Goal: Information Seeking & Learning: Understand process/instructions

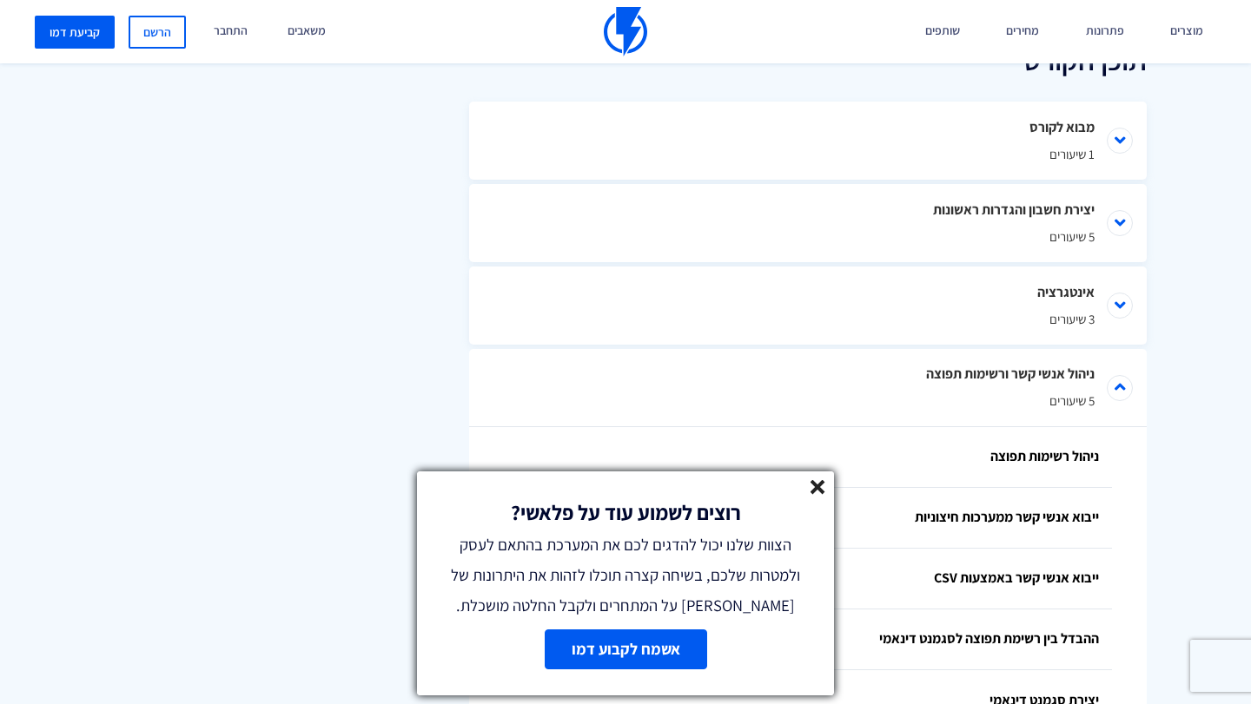
click at [821, 493] on link at bounding box center [817, 490] width 15 height 20
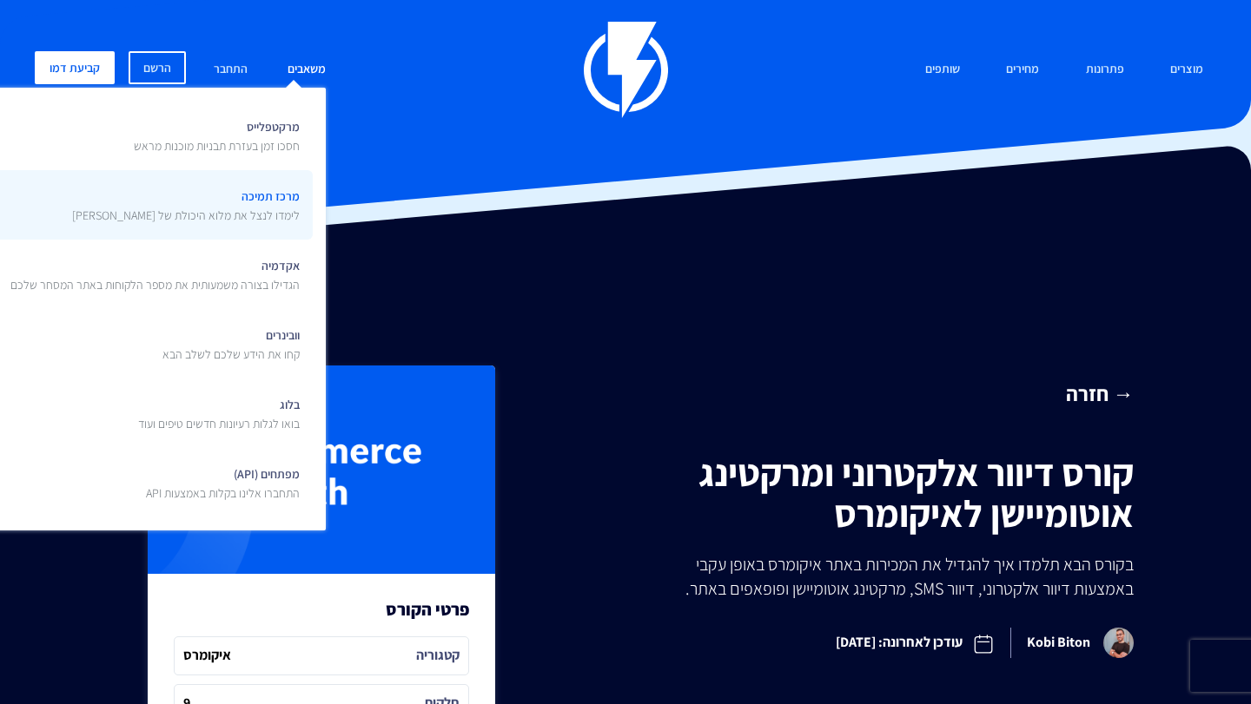
click at [262, 202] on span "מרכז תמיכה לימדו לנצל את מלוא היכולת של פלאשי" at bounding box center [186, 203] width 228 height 41
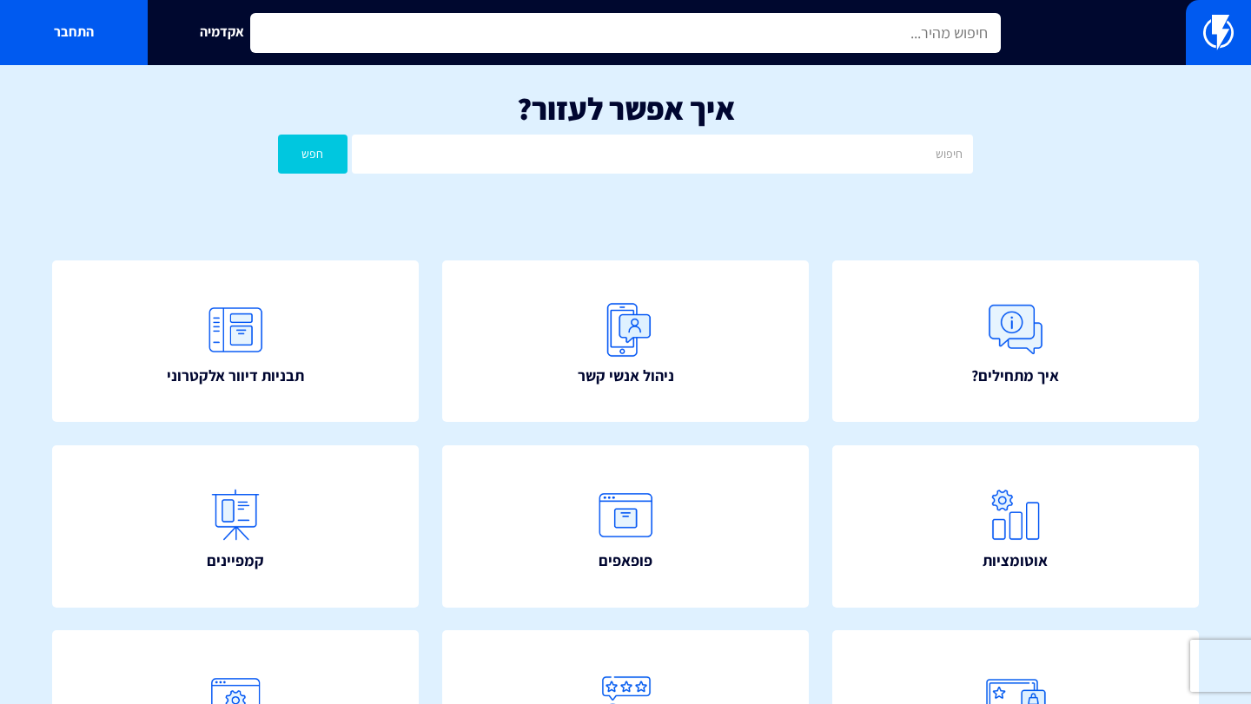
click at [673, 36] on input "text" at bounding box center [625, 33] width 750 height 40
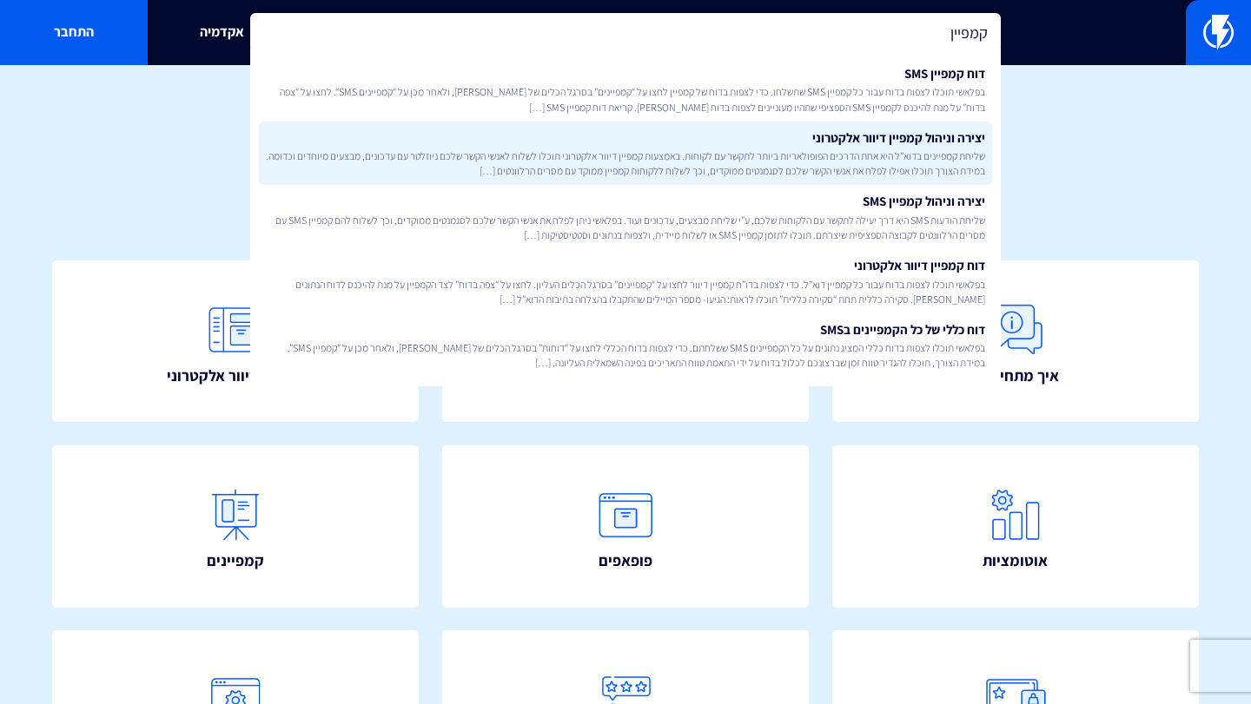
type input "קמפיין"
click at [857, 144] on link "יצירה וניהול קמפיין דיוור אלקטרוני שליחת קמפיינים בדוא”ל היא אחת הדרכים הפופולא…" at bounding box center [625, 154] width 733 height 64
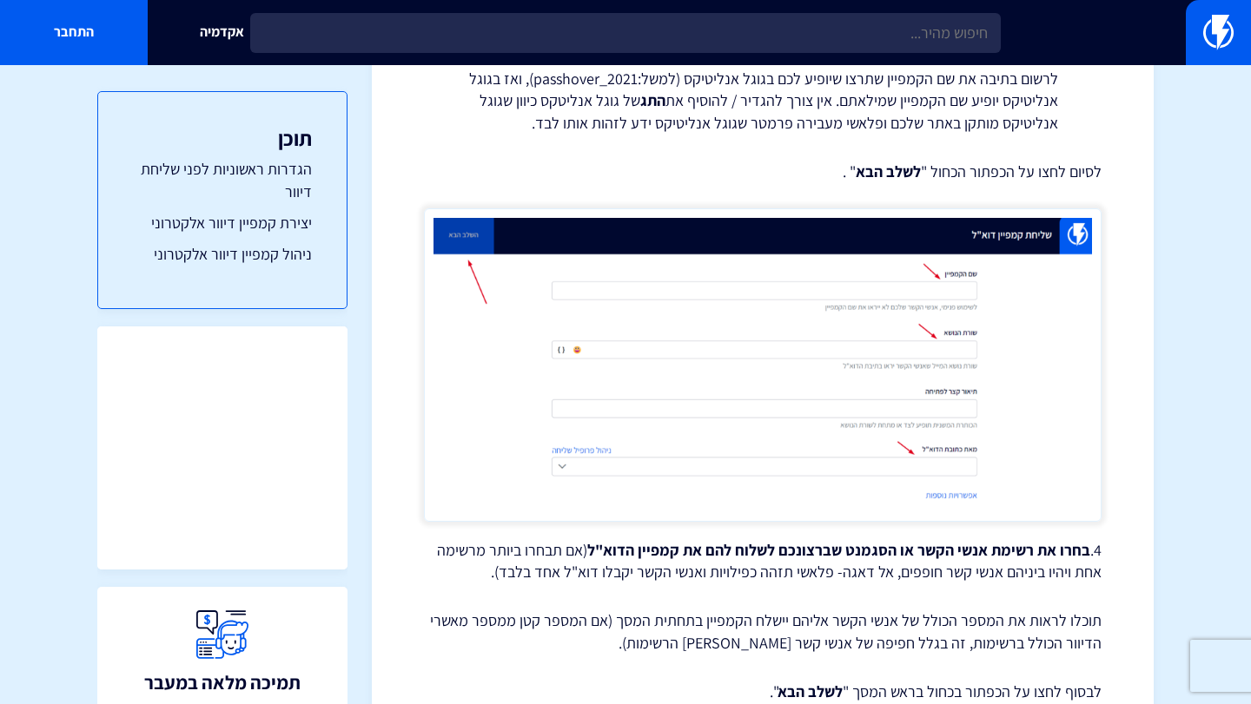
scroll to position [1759, 0]
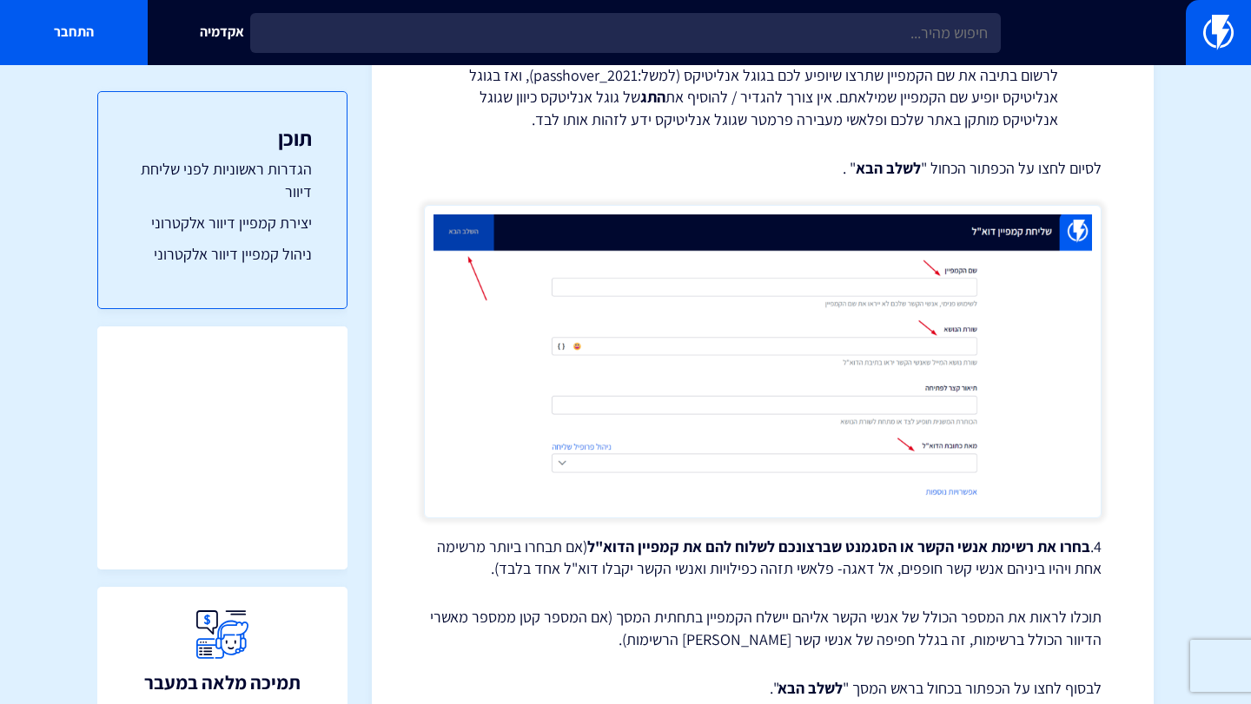
click at [825, 303] on img at bounding box center [762, 361] width 677 height 313
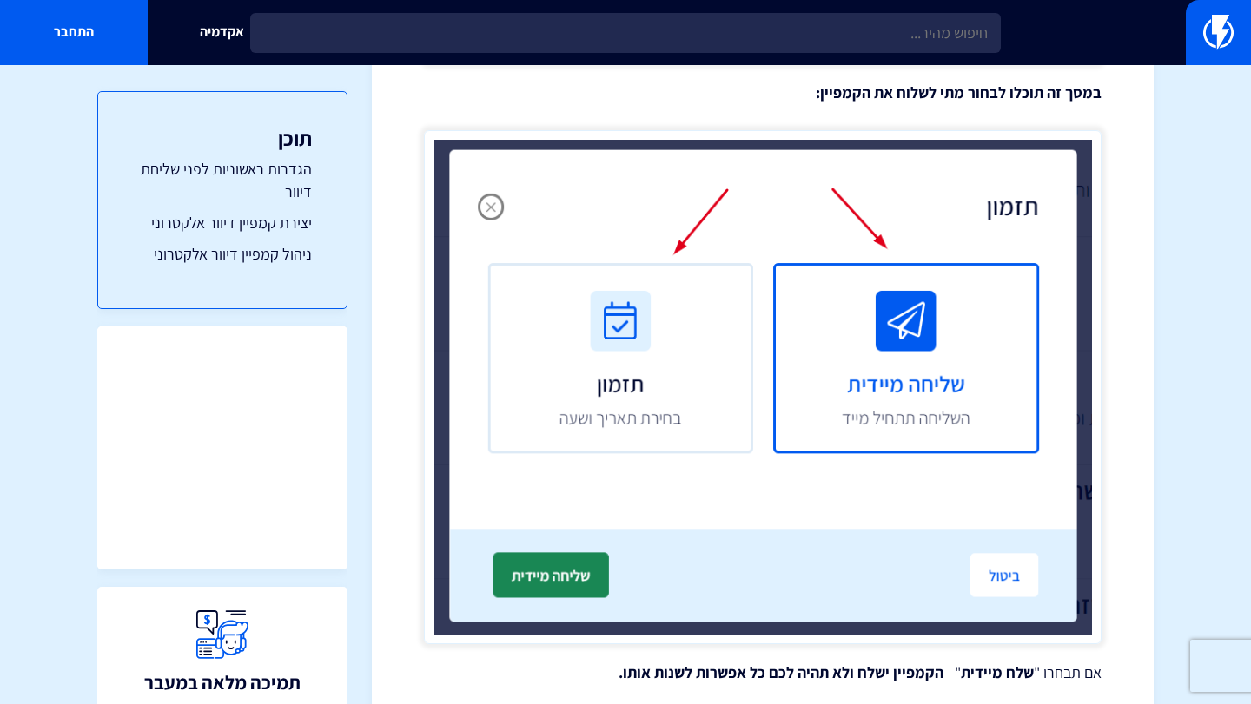
scroll to position [4056, 0]
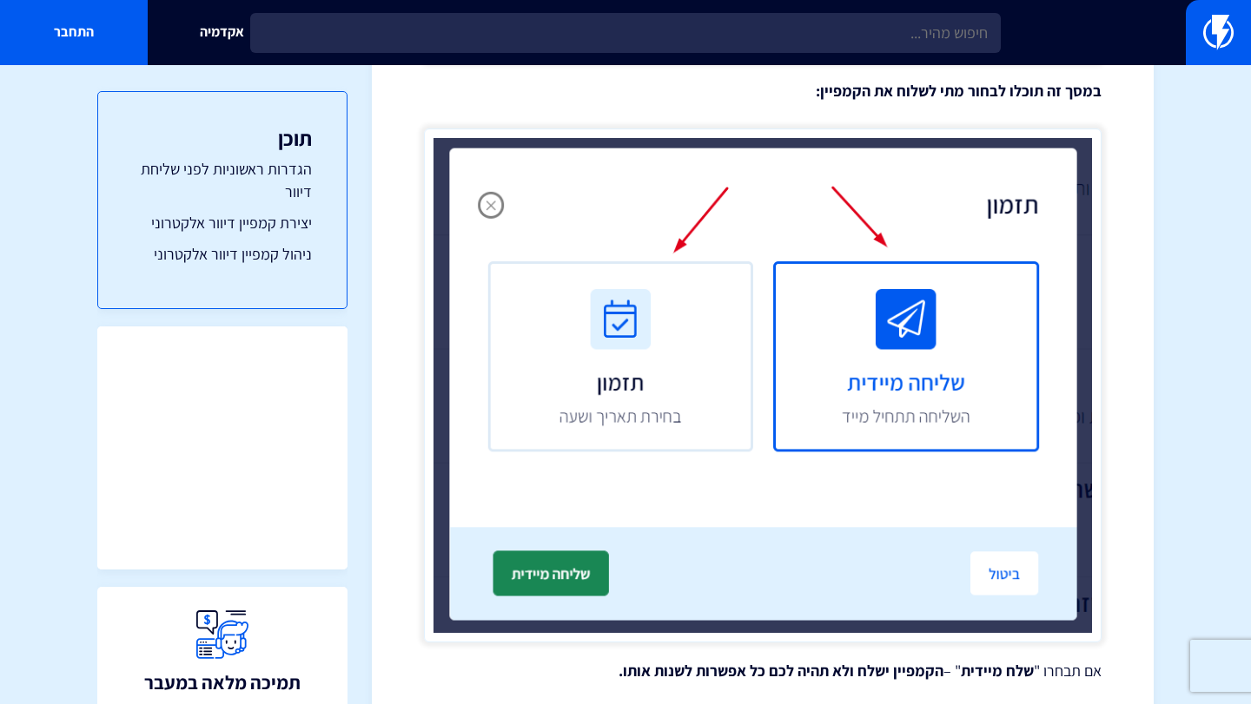
click at [696, 281] on img at bounding box center [762, 386] width 677 height 514
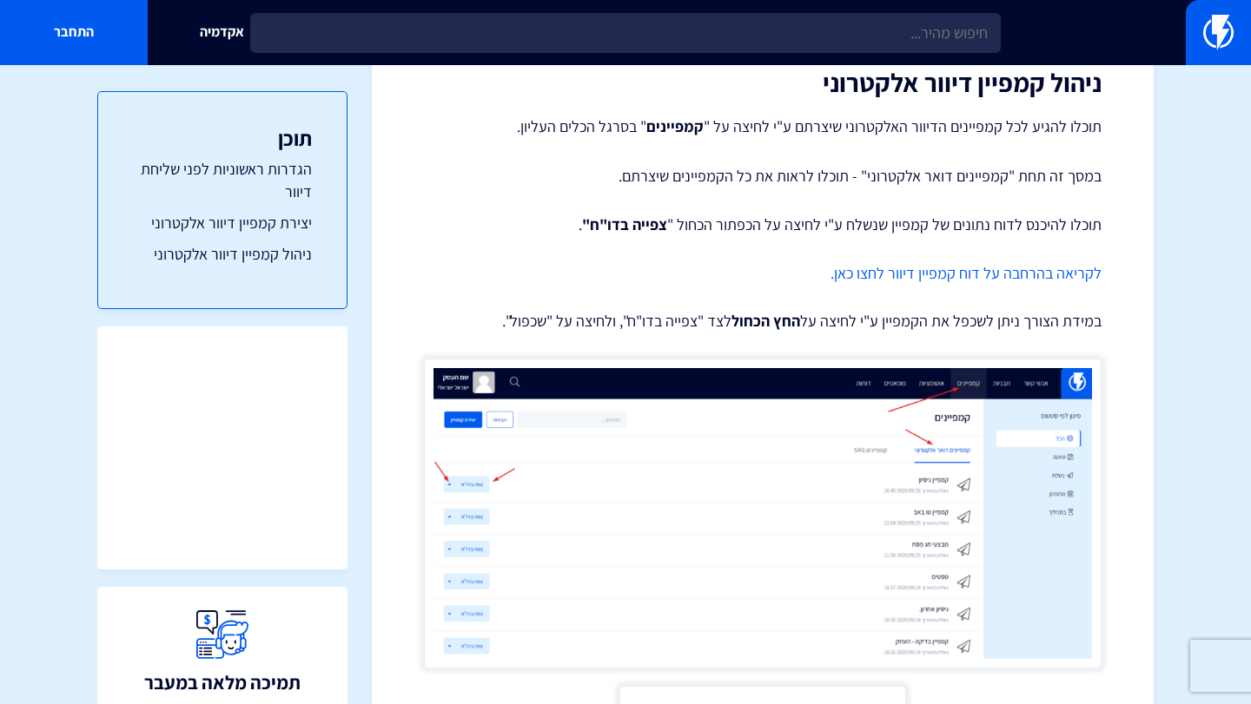
scroll to position [5489, 0]
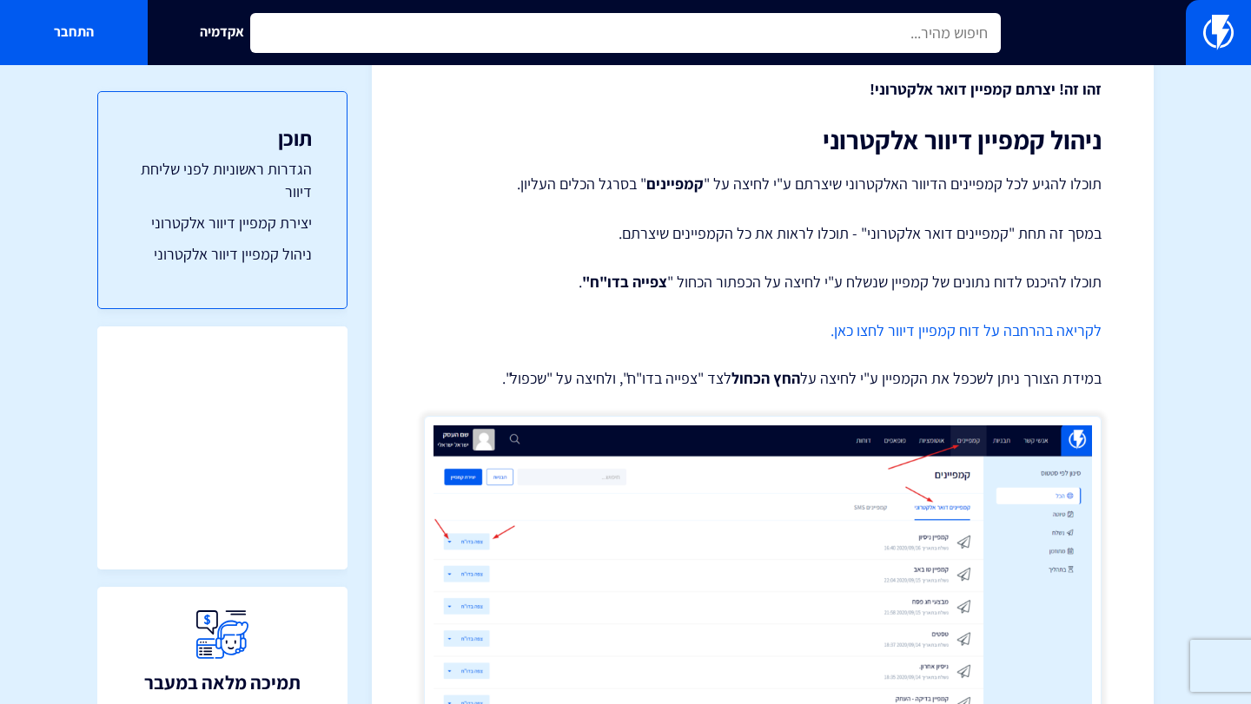
click at [645, 20] on input "text" at bounding box center [625, 33] width 750 height 40
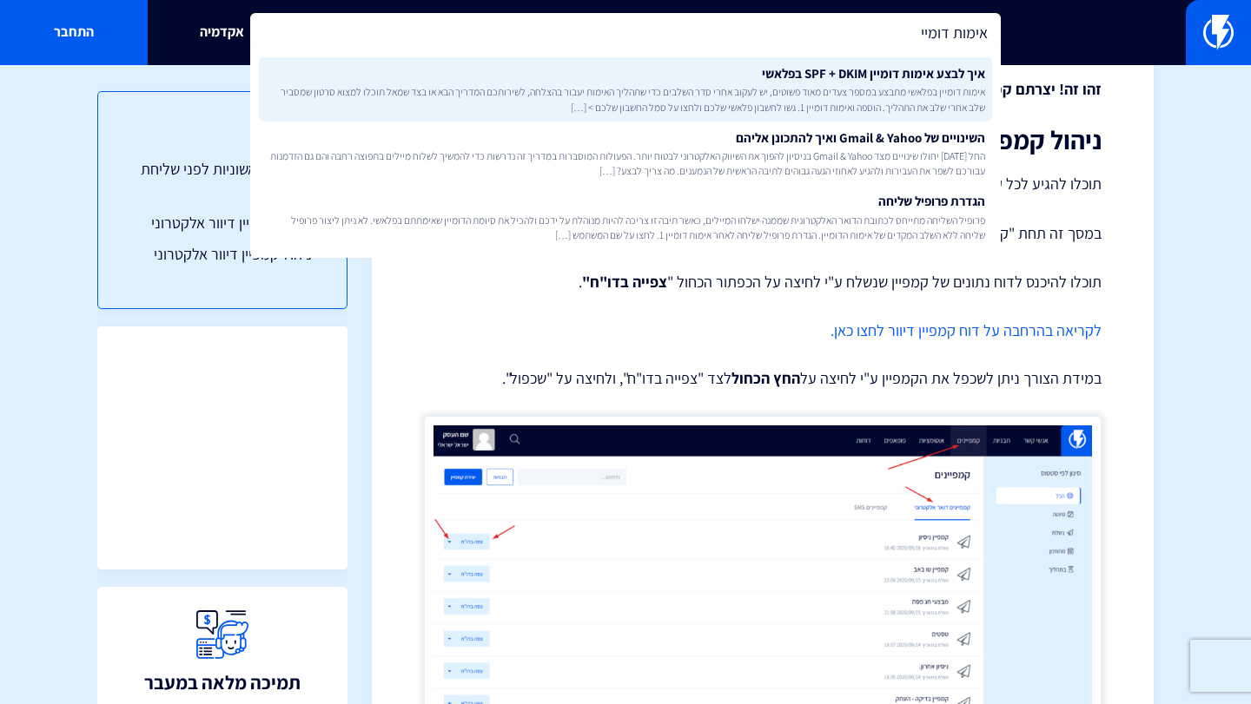
type input "אימות דומיי"
click at [743, 93] on span "אימות דומיין בפלאשי מתבצע במספר צעדים מאוד פשוטים, יש לעקוב אחרי סדר השלבים כדי…" at bounding box center [625, 99] width 719 height 30
